Goal: Task Accomplishment & Management: Complete application form

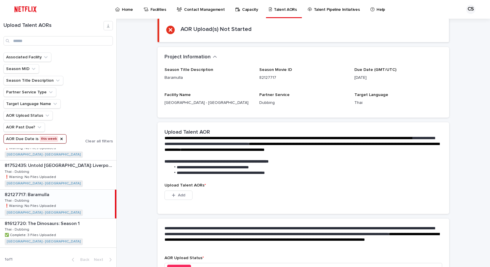
scroll to position [83, 0]
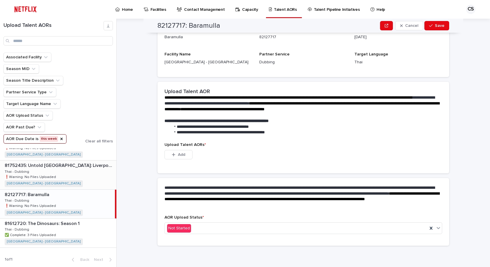
click at [94, 183] on div "81752435: Untold [GEOGRAPHIC_DATA]: [GEOGRAPHIC_DATA]'s Miracle of Istanbul 817…" at bounding box center [58, 174] width 116 height 29
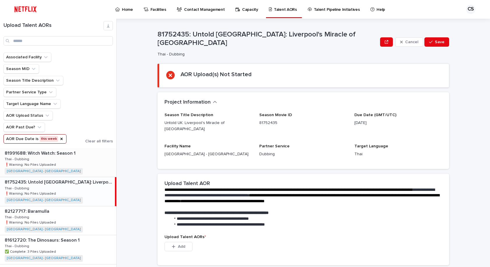
click at [75, 166] on div "81991688: Witch Watch: Season 1 81991688: Witch Watch: Season 1 Thai - Dubbing …" at bounding box center [58, 162] width 116 height 29
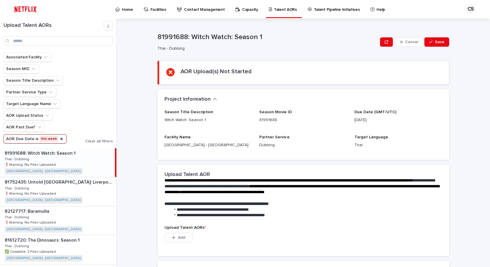
click at [300, 199] on p at bounding box center [301, 198] width 275 height 6
click at [296, 203] on p "**********" at bounding box center [301, 204] width 275 height 6
click at [165, 258] on div "**********" at bounding box center [302, 246] width 291 height 164
click at [83, 191] on div "81752435: Untold [GEOGRAPHIC_DATA]: [GEOGRAPHIC_DATA]'s Miracle of Istanbul 817…" at bounding box center [58, 191] width 116 height 29
drag, startPoint x: 80, startPoint y: 223, endPoint x: 94, endPoint y: 224, distance: 13.8
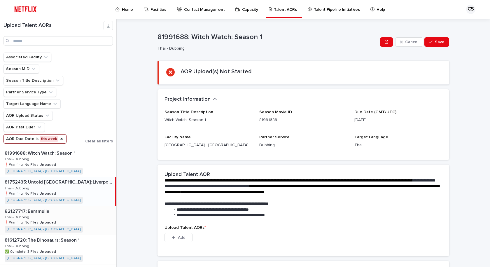
click at [80, 223] on div "82127717: Baramulla 82127717: [GEOGRAPHIC_DATA] Thai - Dubbing Thai - Dubbing ❗…" at bounding box center [58, 220] width 116 height 29
click at [250, 92] on div "Project Information •••" at bounding box center [302, 99] width 291 height 20
drag, startPoint x: 240, startPoint y: 43, endPoint x: 189, endPoint y: 36, distance: 51.4
click at [189, 36] on div "82127717: Baramulla Thai - Dubbing" at bounding box center [267, 42] width 220 height 18
click at [193, 36] on p "82127717: Baramulla" at bounding box center [267, 37] width 220 height 8
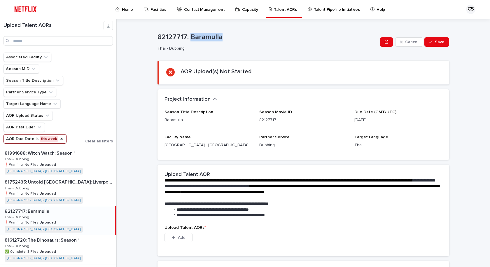
drag, startPoint x: 189, startPoint y: 35, endPoint x: 220, endPoint y: 35, distance: 31.2
click at [220, 35] on p "82127717: Baramulla" at bounding box center [267, 37] width 220 height 8
copy p "Baramulla"
click at [272, 60] on div "**********" at bounding box center [302, 194] width 291 height 278
drag, startPoint x: 175, startPoint y: 239, endPoint x: 182, endPoint y: 250, distance: 13.0
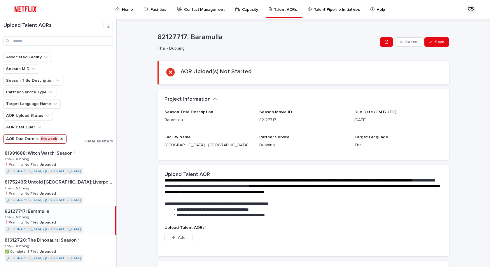
click at [178, 239] on span "Add" at bounding box center [181, 237] width 7 height 4
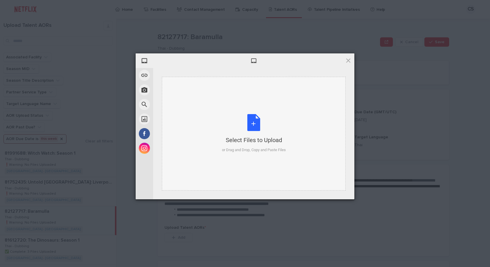
click at [261, 118] on div "Select Files to Upload or Drag and Drop, Copy and Paste Files" at bounding box center [254, 133] width 64 height 39
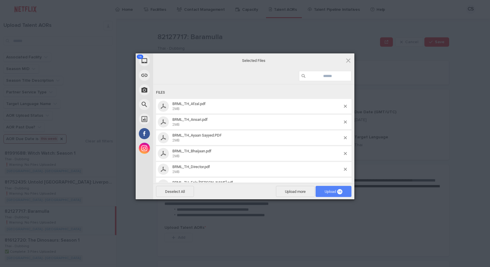
click at [329, 190] on span "Upload 16" at bounding box center [333, 191] width 18 height 4
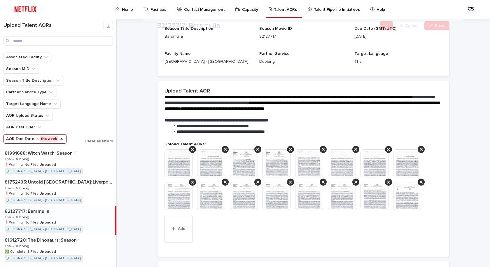
scroll to position [87, 0]
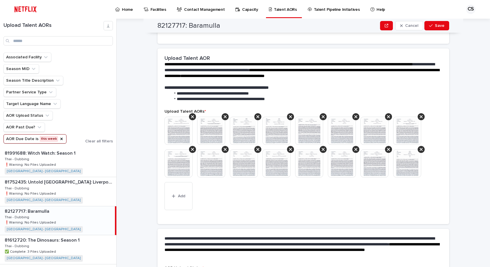
click at [238, 164] on img at bounding box center [244, 163] width 28 height 28
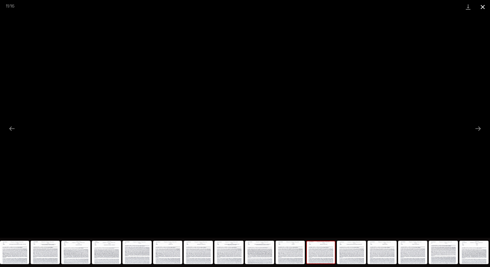
click at [482, 7] on button "Close gallery" at bounding box center [482, 7] width 15 height 14
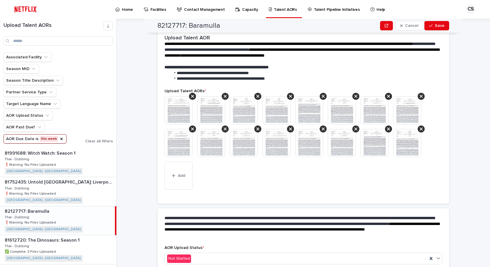
scroll to position [138, 0]
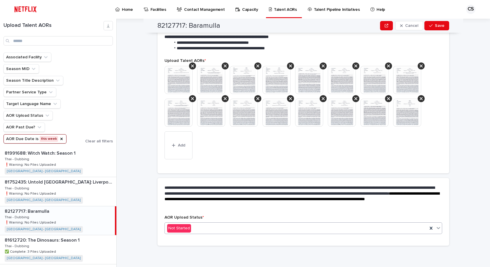
click at [198, 225] on div "Not Started" at bounding box center [296, 228] width 263 height 10
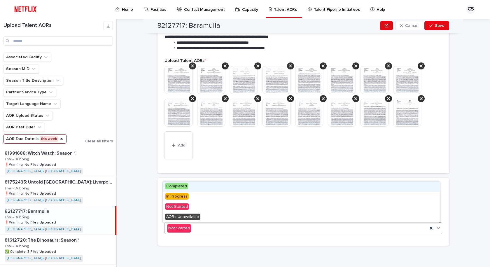
click at [197, 187] on div "Completed" at bounding box center [301, 186] width 277 height 10
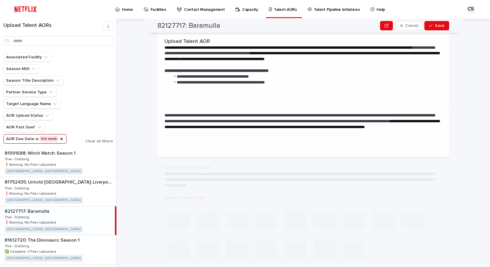
scroll to position [0, 0]
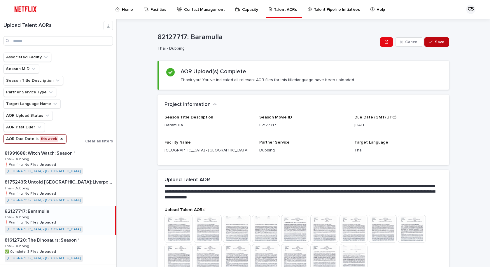
click at [429, 42] on icon "button" at bounding box center [430, 42] width 3 height 3
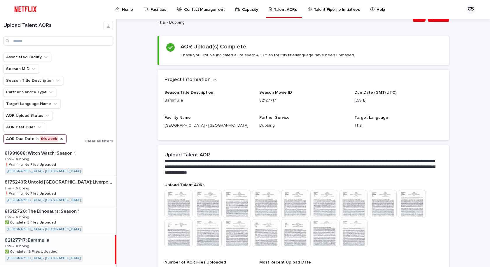
scroll to position [87, 0]
